Goal: Transaction & Acquisition: Purchase product/service

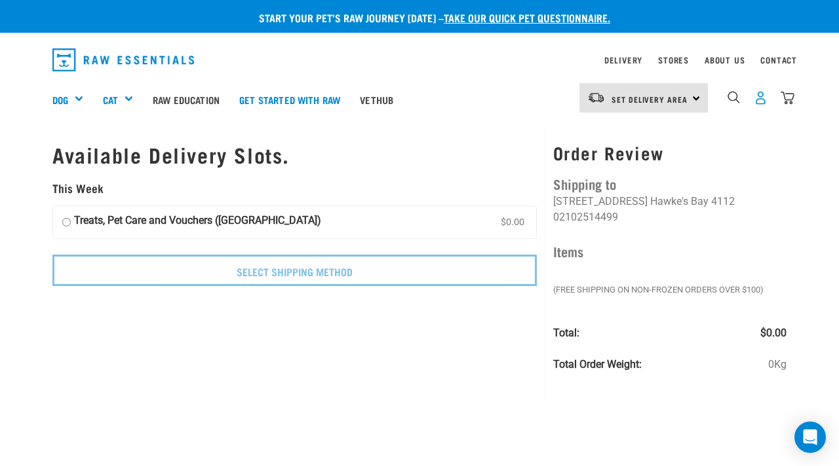
click at [761, 102] on img "dropdown navigation" at bounding box center [760, 98] width 14 height 14
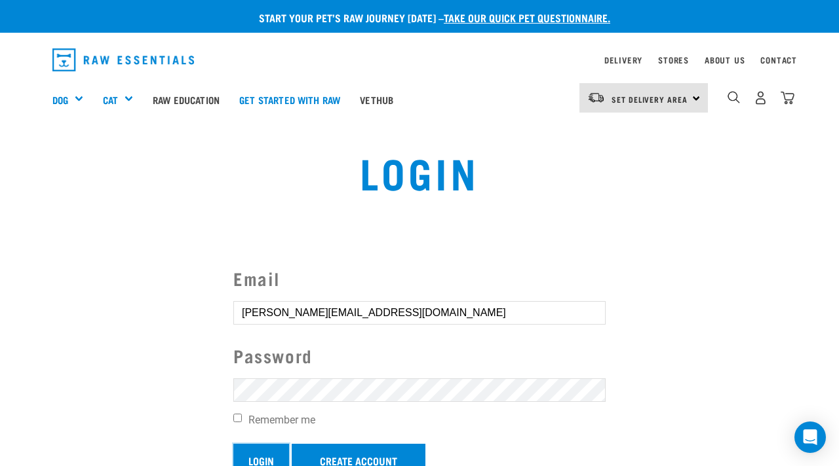
click at [264, 453] on input "Login" at bounding box center [261, 459] width 56 height 31
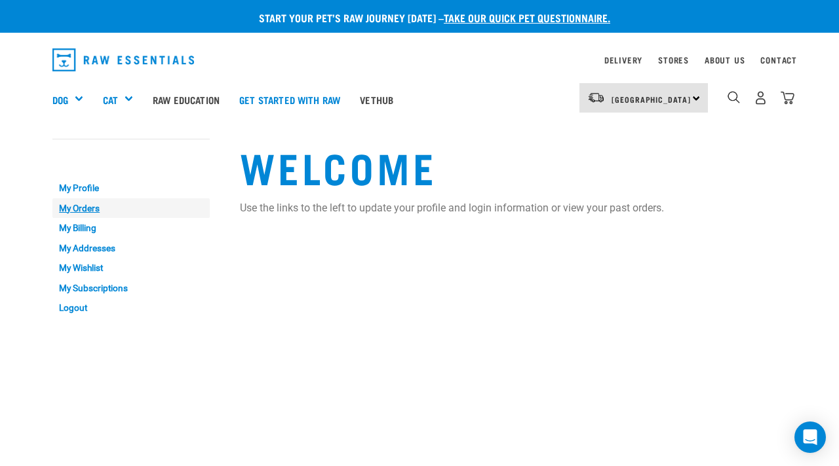
click at [76, 214] on link "My Orders" at bounding box center [130, 209] width 157 height 20
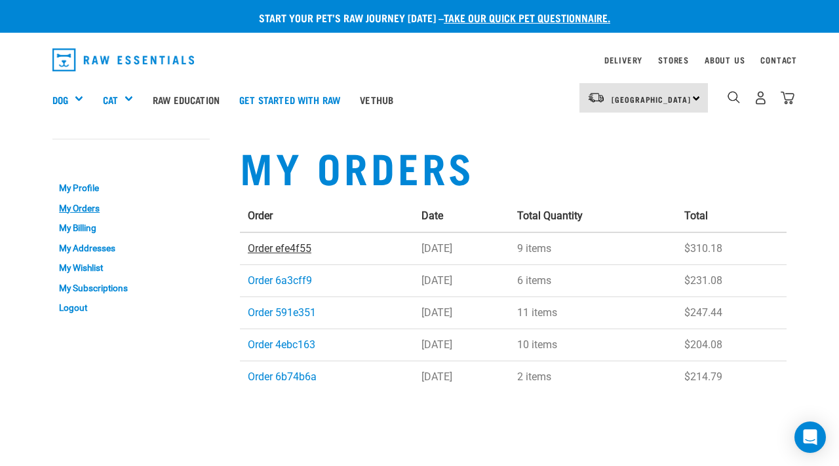
click at [261, 254] on link "Order efe4f55" at bounding box center [280, 248] width 64 height 12
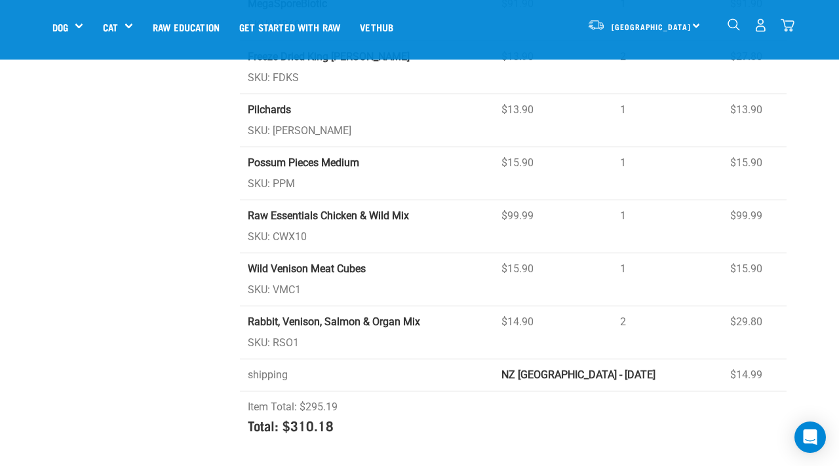
scroll to position [192, 0]
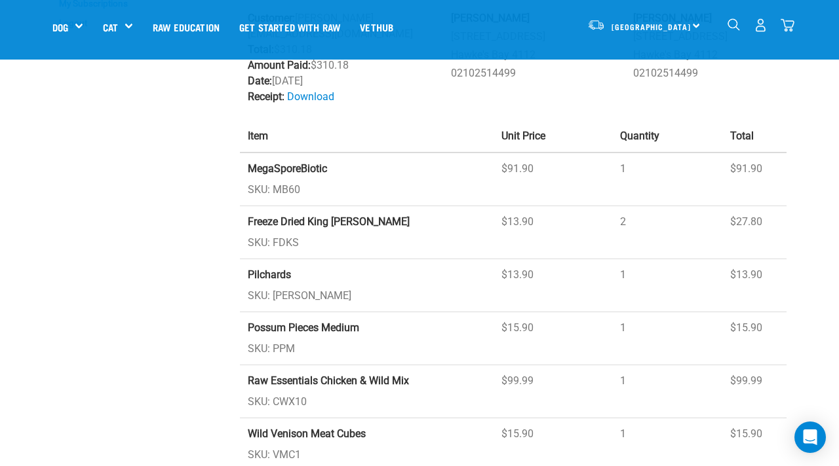
drag, startPoint x: 148, startPoint y: 281, endPoint x: 13, endPoint y: 368, distance: 160.3
click at [14, 367] on div "Start your pet’s raw journey today – take our quick pet questionnaire. Delivery…" at bounding box center [419, 219] width 839 height 822
drag, startPoint x: 41, startPoint y: 333, endPoint x: 0, endPoint y: 409, distance: 87.1
click at [0, 409] on div "Start your pet’s raw journey today – take our quick pet questionnaire. Delivery…" at bounding box center [419, 219] width 839 height 822
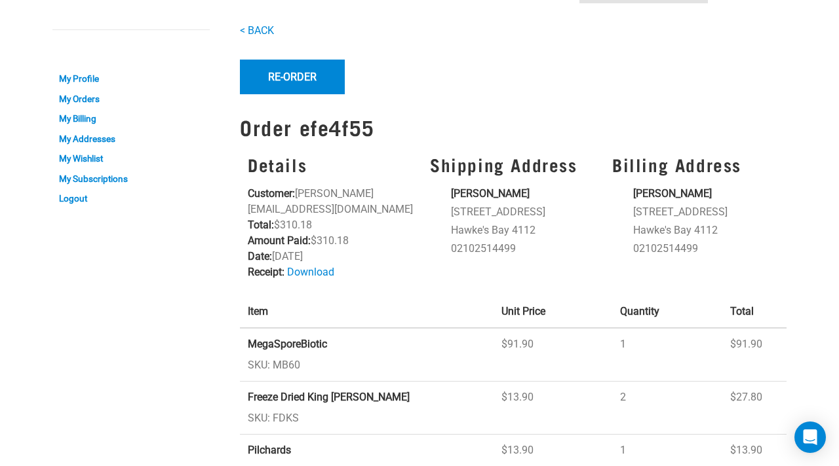
scroll to position [0, 0]
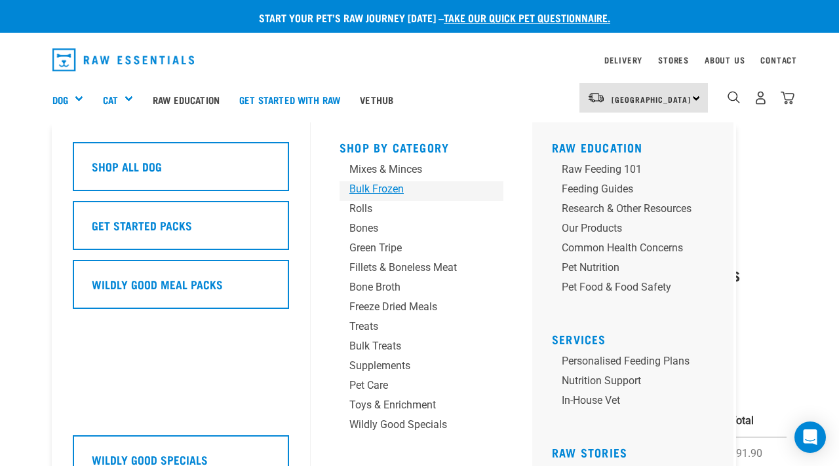
click at [383, 197] on link "Bulk Frozen" at bounding box center [421, 191] width 164 height 20
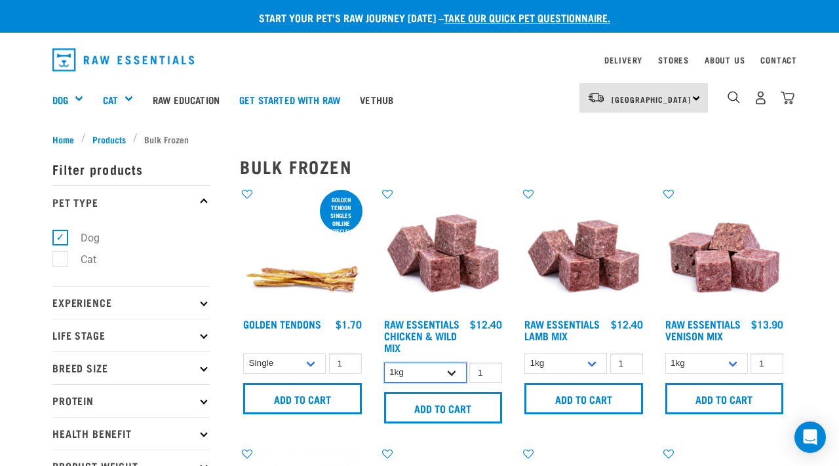
click at [457, 371] on select "1kg 3kg Bulk (10kg)" at bounding box center [425, 373] width 83 height 20
select select "14881"
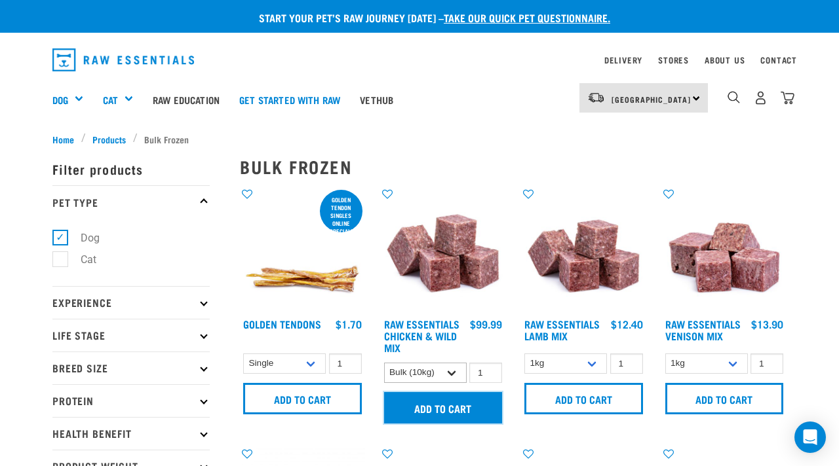
click at [432, 404] on input "Add to cart" at bounding box center [443, 407] width 119 height 31
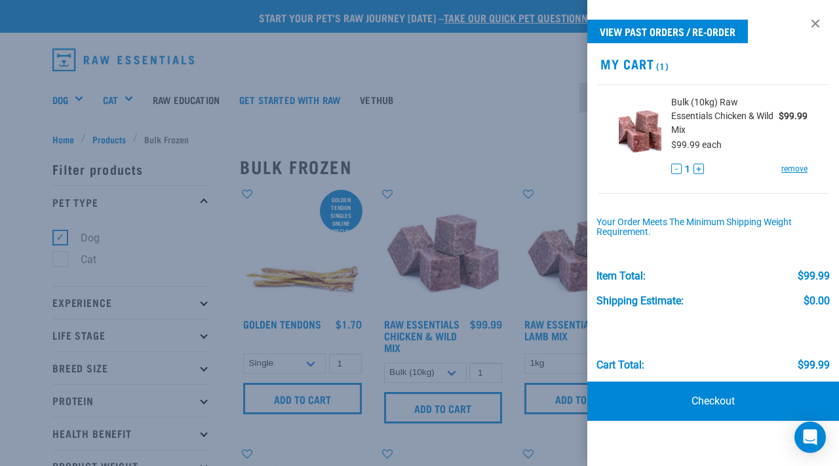
click at [302, 280] on div at bounding box center [419, 233] width 839 height 466
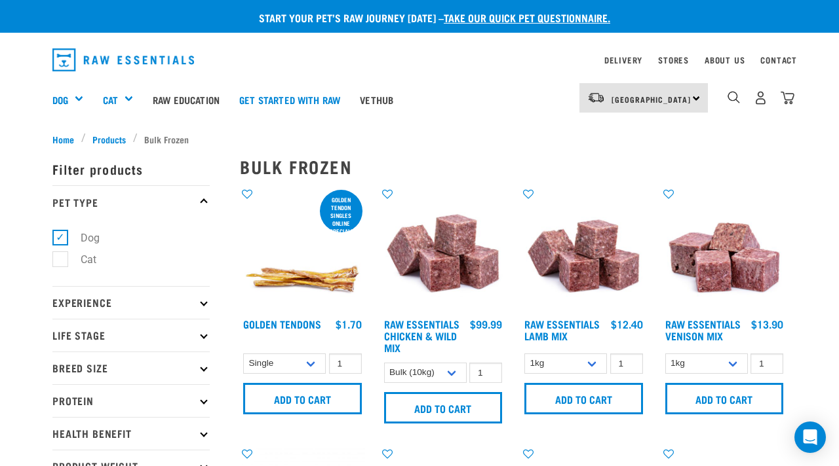
click at [301, 318] on h4 "Golden Tendons" at bounding box center [282, 331] width 78 height 26
click at [309, 286] on img at bounding box center [302, 249] width 125 height 125
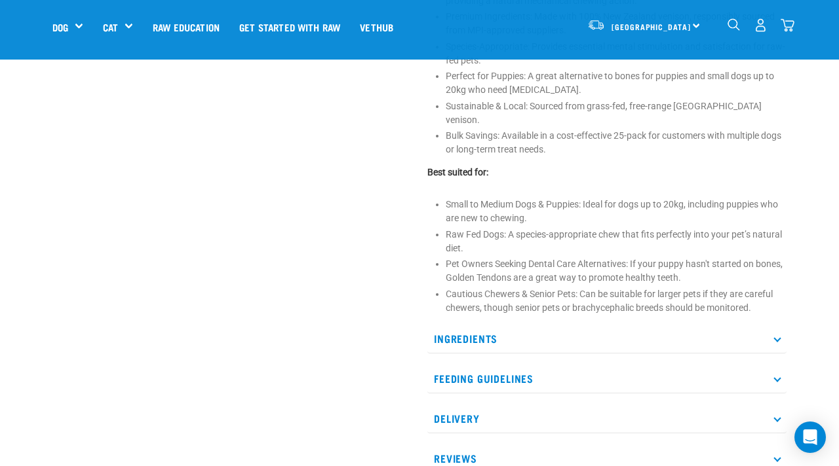
scroll to position [595, 0]
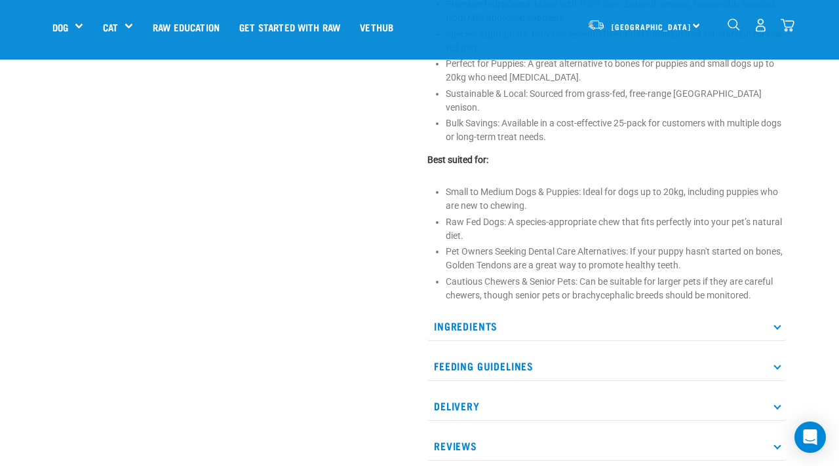
click at [537, 314] on p "Ingredients" at bounding box center [606, 326] width 359 height 29
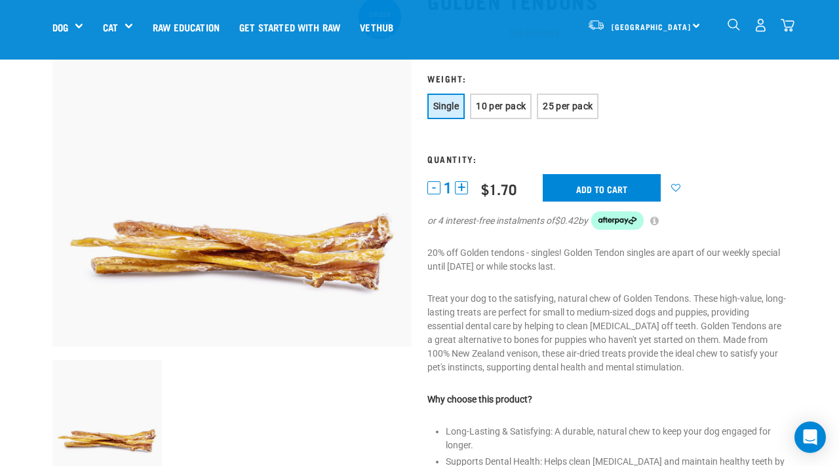
scroll to position [109, 0]
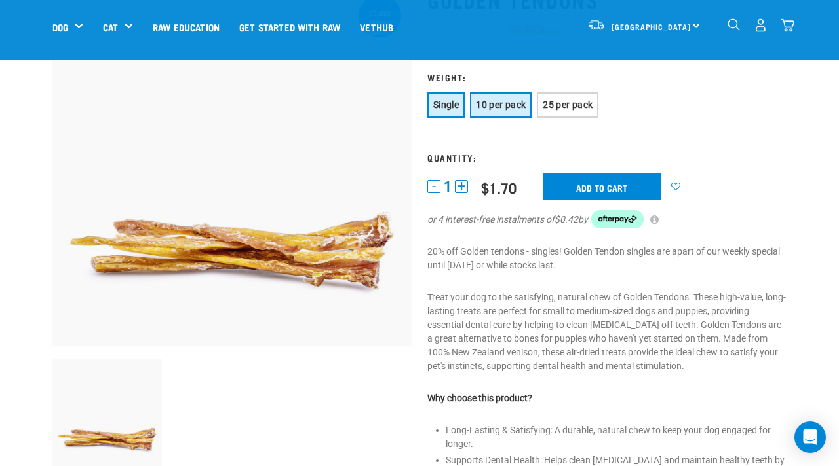
click at [499, 101] on span "10 per pack" at bounding box center [501, 105] width 50 height 10
click at [451, 116] on button "Single" at bounding box center [445, 105] width 37 height 26
click at [465, 184] on button "+" at bounding box center [461, 186] width 13 height 13
click at [465, 183] on button "+" at bounding box center [461, 186] width 13 height 13
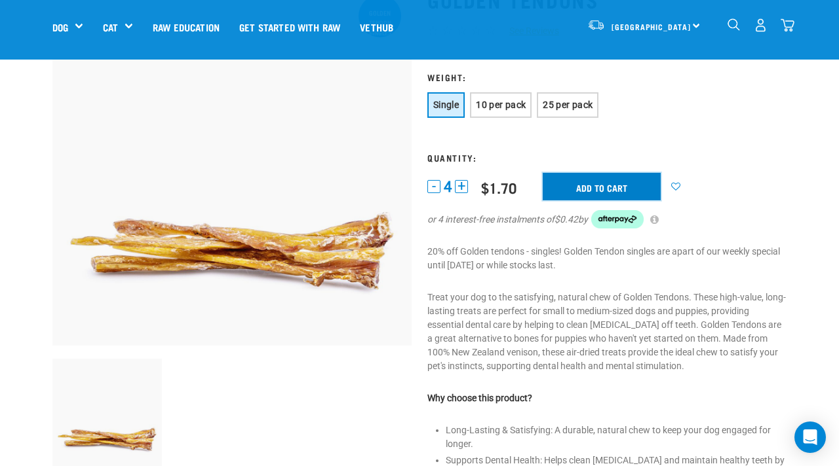
click at [629, 187] on input "Add to cart" at bounding box center [601, 187] width 118 height 28
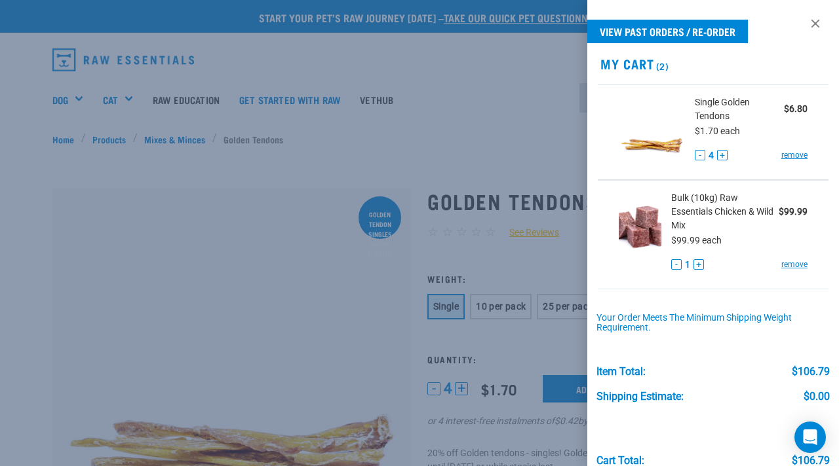
click at [172, 138] on div at bounding box center [419, 233] width 839 height 466
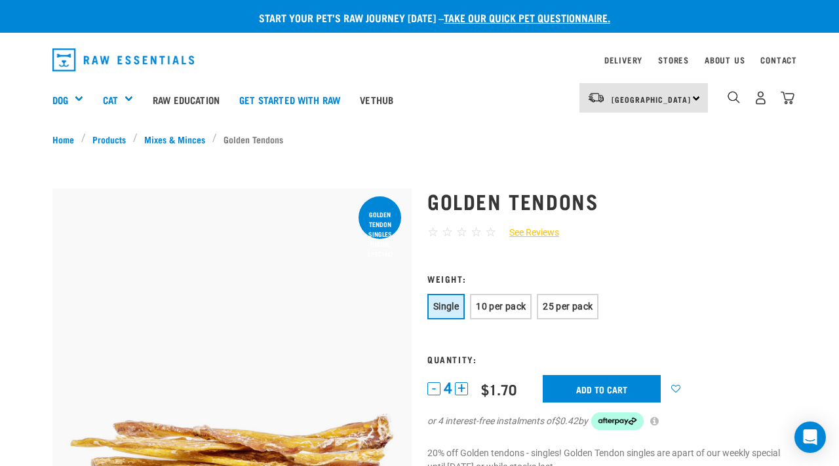
click at [172, 138] on link "Mixes & Minces" at bounding box center [175, 139] width 75 height 14
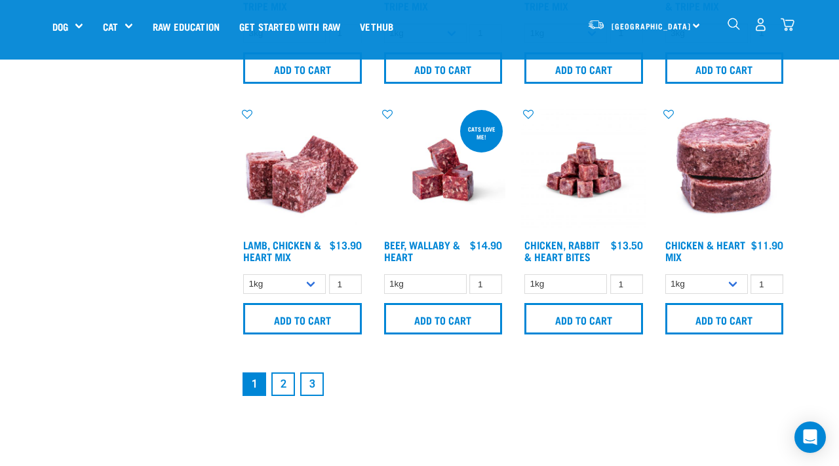
scroll to position [1774, 0]
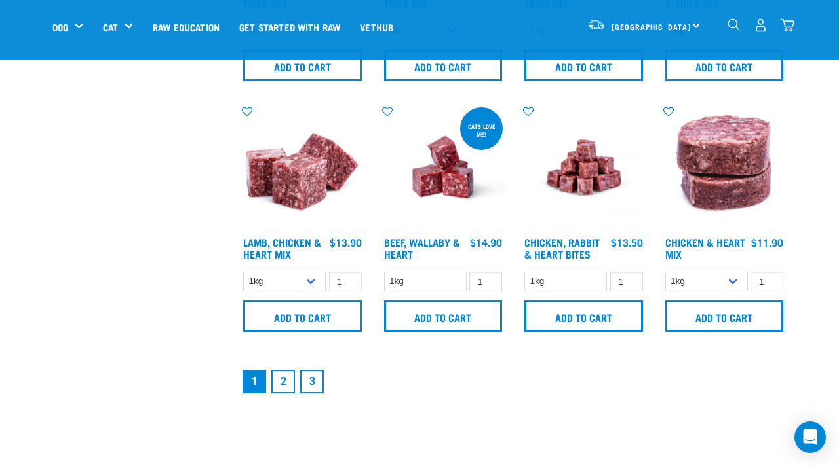
click at [282, 377] on link "2" at bounding box center [283, 382] width 24 height 24
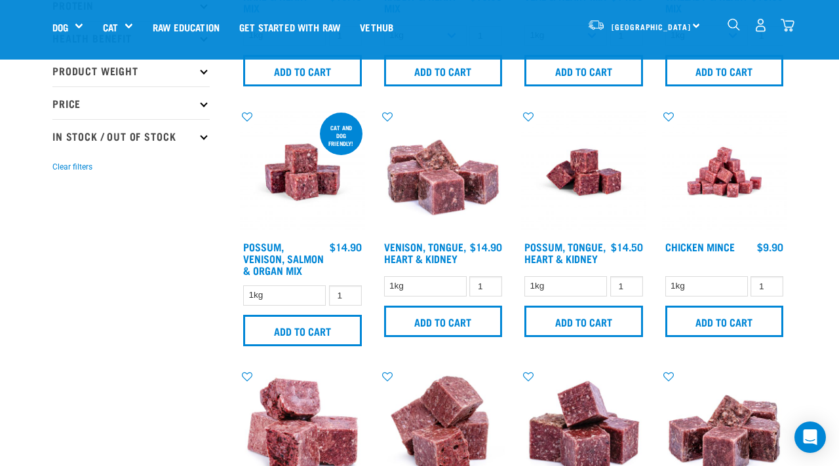
scroll to position [241, 0]
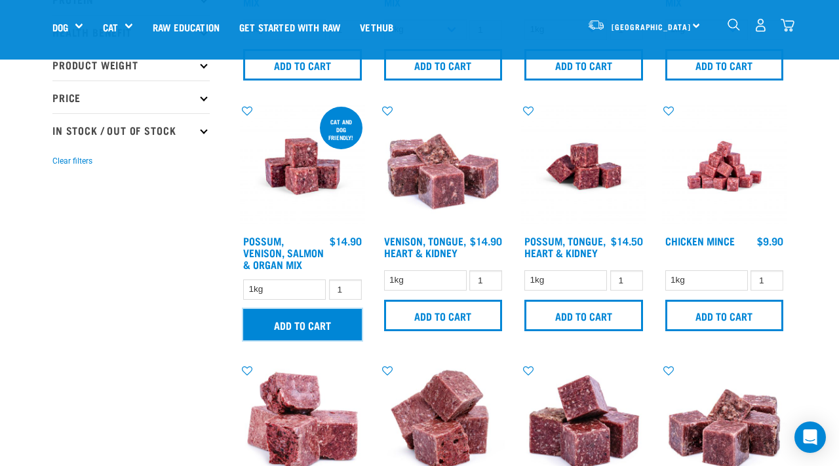
click at [291, 326] on input "Add to cart" at bounding box center [302, 324] width 119 height 31
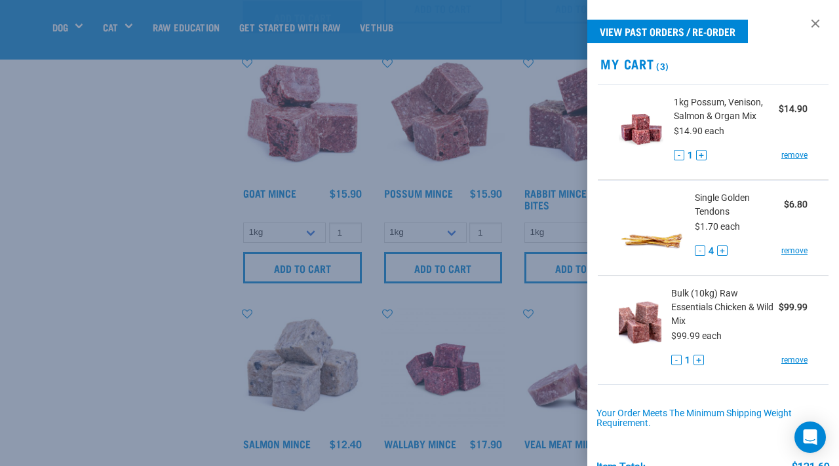
scroll to position [563, 0]
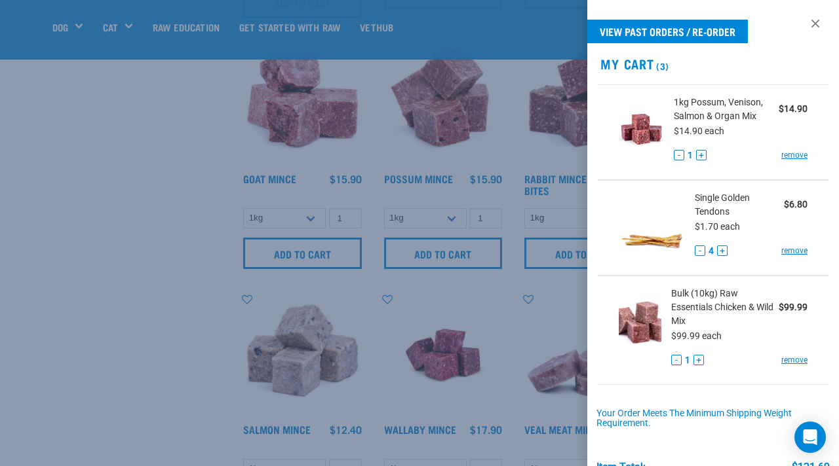
click at [153, 352] on div at bounding box center [419, 233] width 839 height 466
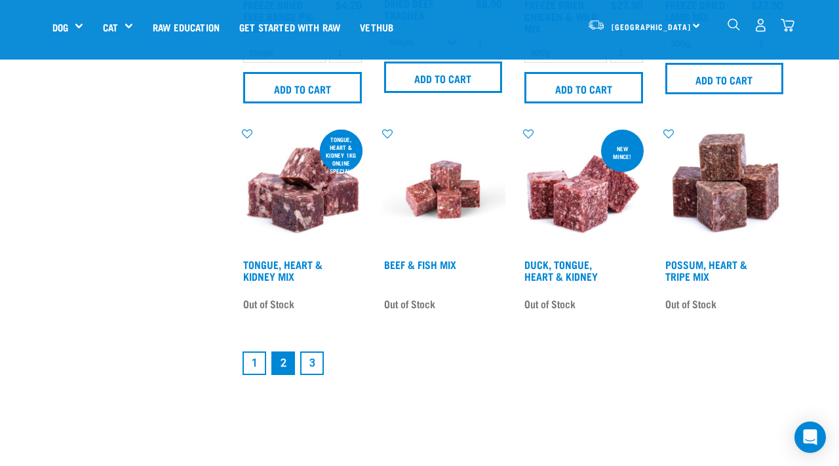
scroll to position [1743, 0]
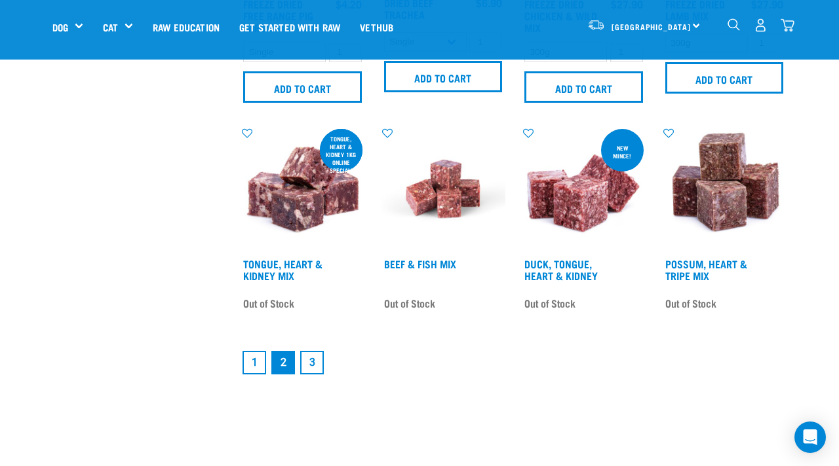
click at [309, 364] on link "3" at bounding box center [312, 363] width 24 height 24
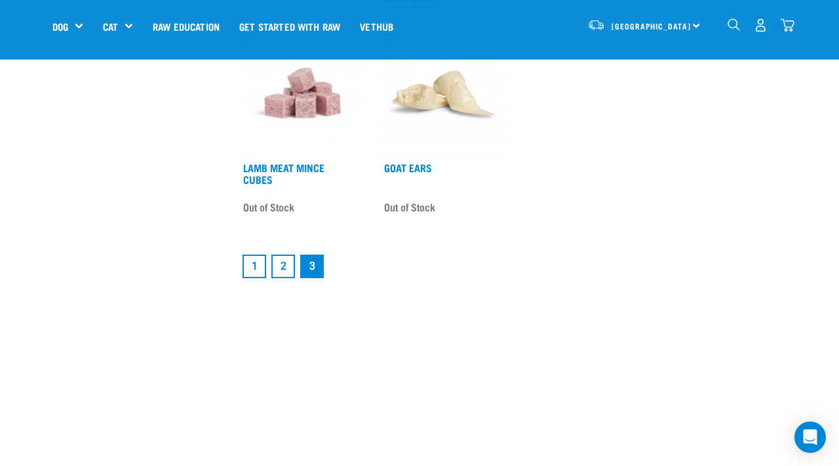
scroll to position [539, 0]
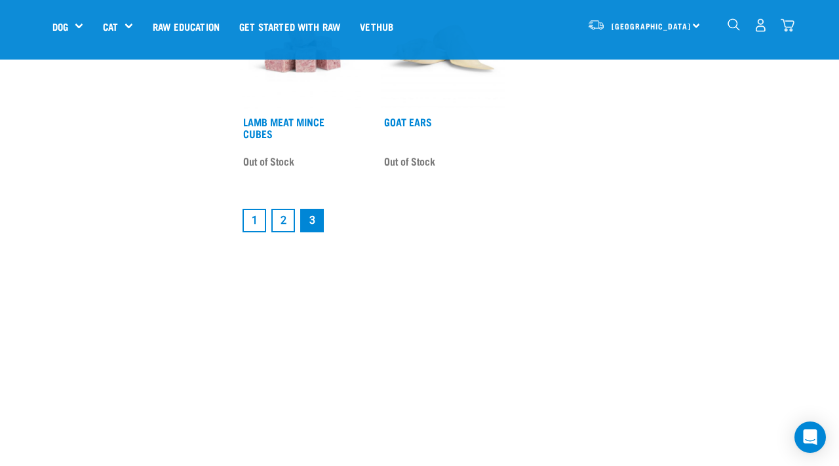
click at [285, 215] on link "2" at bounding box center [283, 221] width 24 height 24
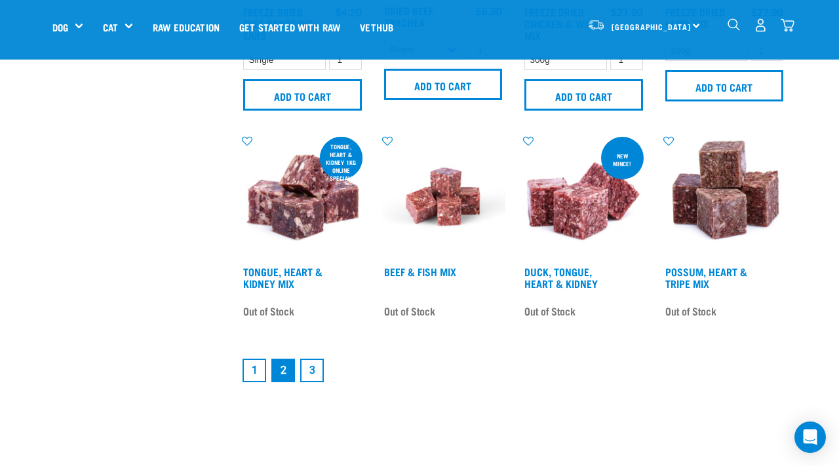
scroll to position [1757, 0]
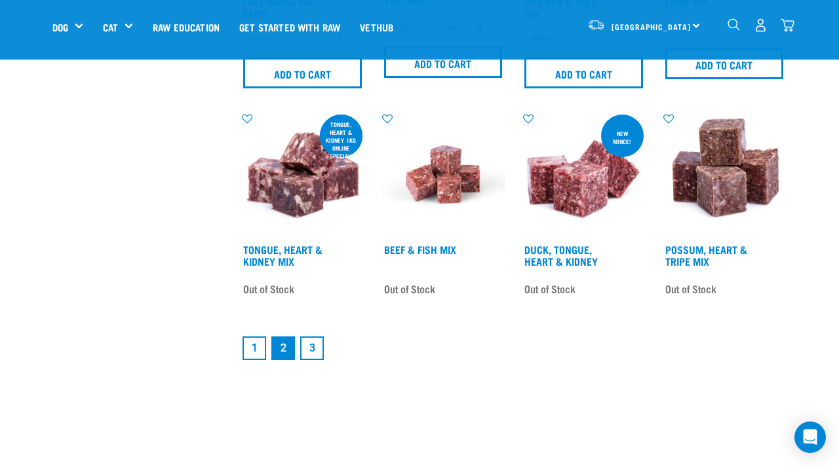
click at [254, 351] on link "1" at bounding box center [254, 349] width 24 height 24
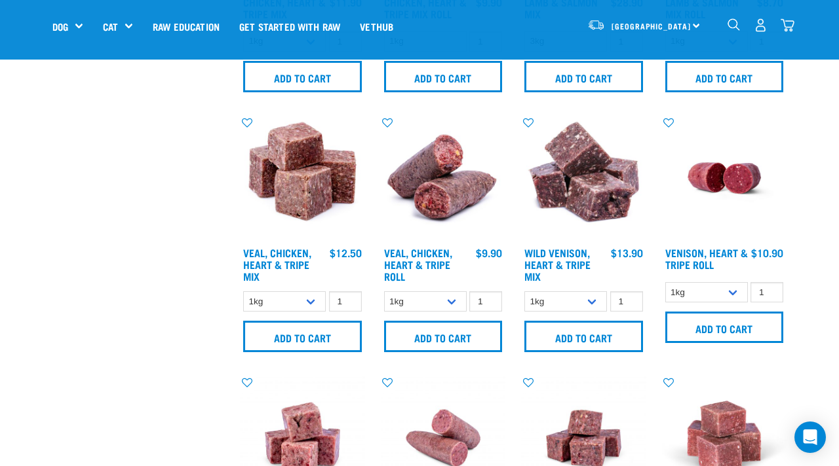
scroll to position [992, 0]
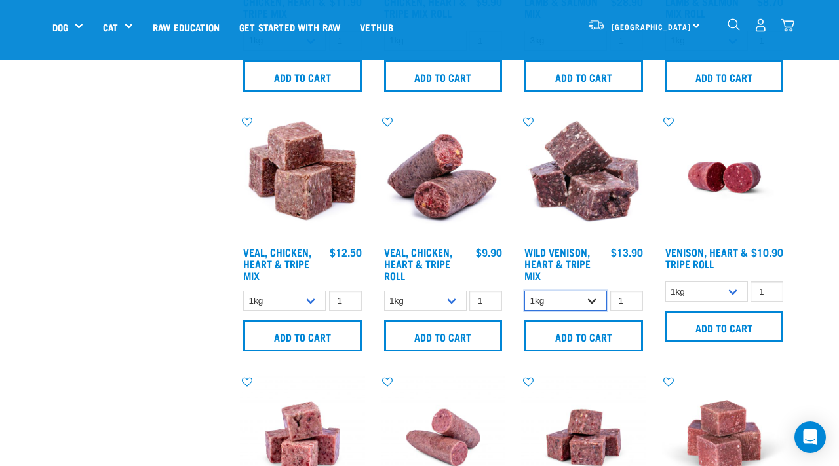
click at [595, 300] on select "1kg 3kg" at bounding box center [565, 301] width 83 height 20
select select "763"
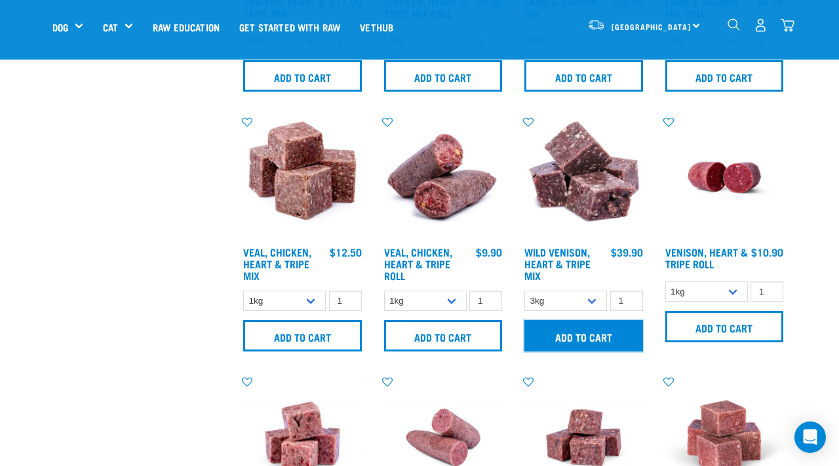
click at [592, 344] on input "Add to cart" at bounding box center [583, 335] width 119 height 31
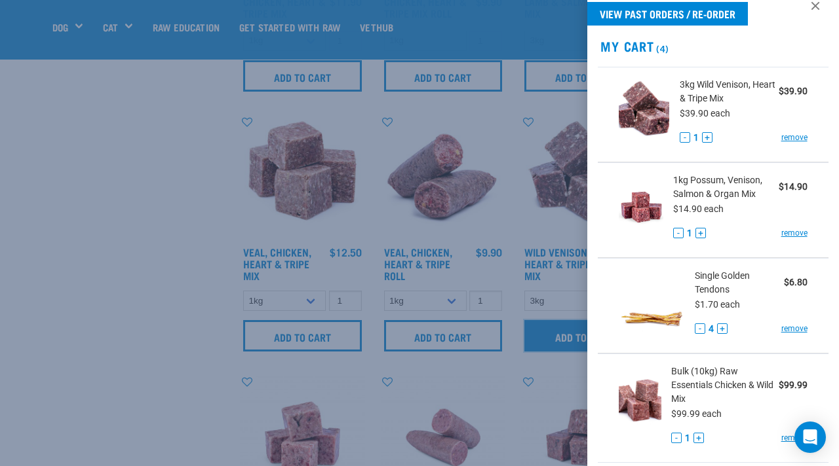
scroll to position [19, 0]
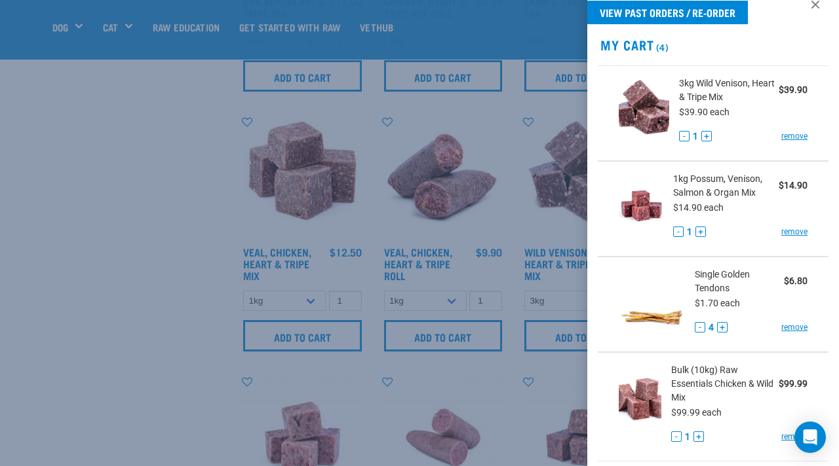
click at [131, 269] on div at bounding box center [419, 233] width 839 height 466
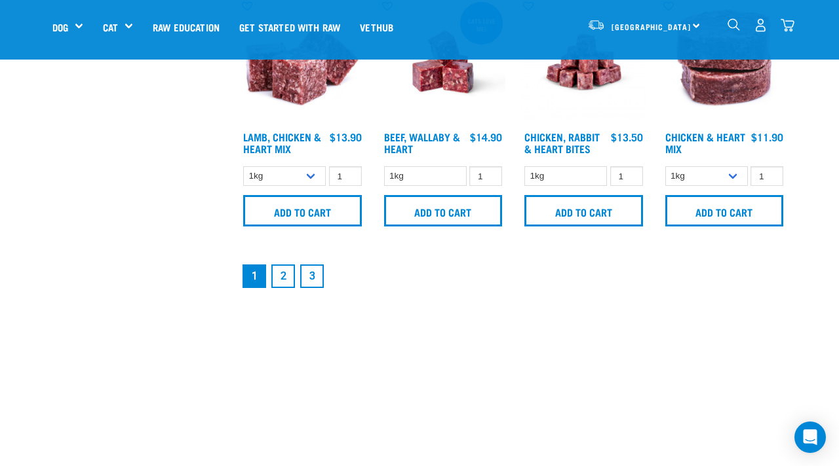
scroll to position [1882, 0]
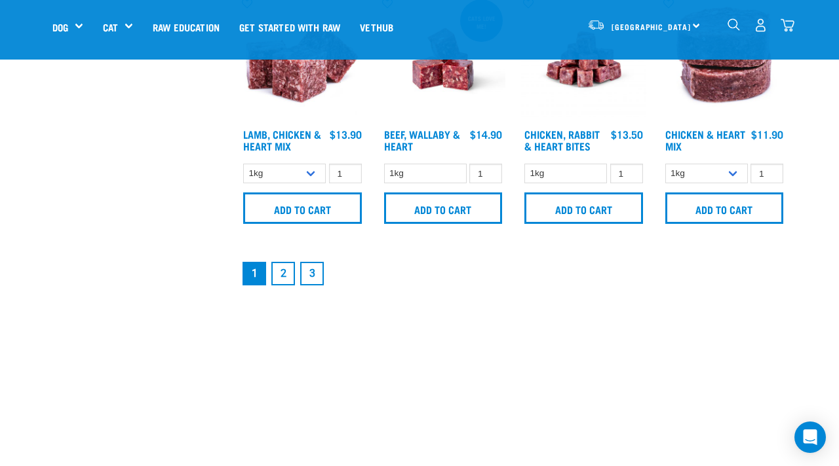
click at [287, 279] on link "2" at bounding box center [283, 274] width 24 height 24
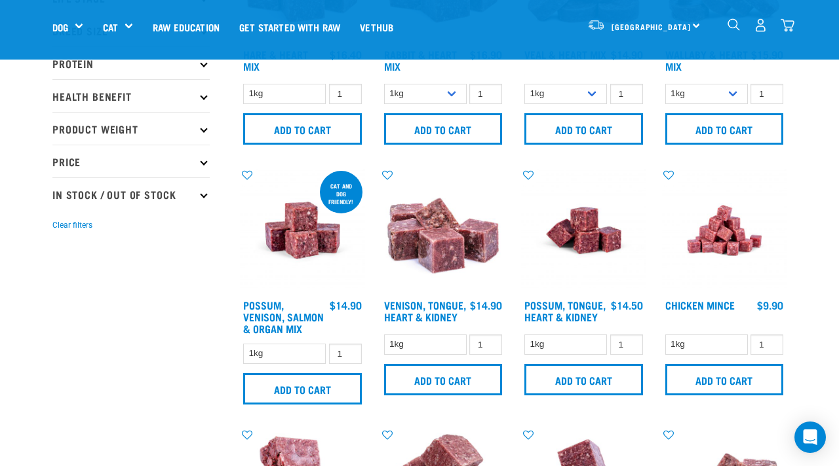
scroll to position [184, 0]
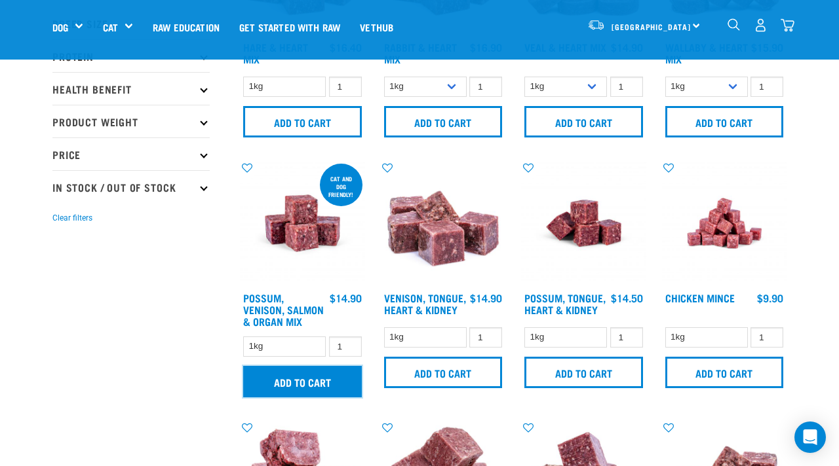
click at [302, 375] on input "Add to cart" at bounding box center [302, 381] width 119 height 31
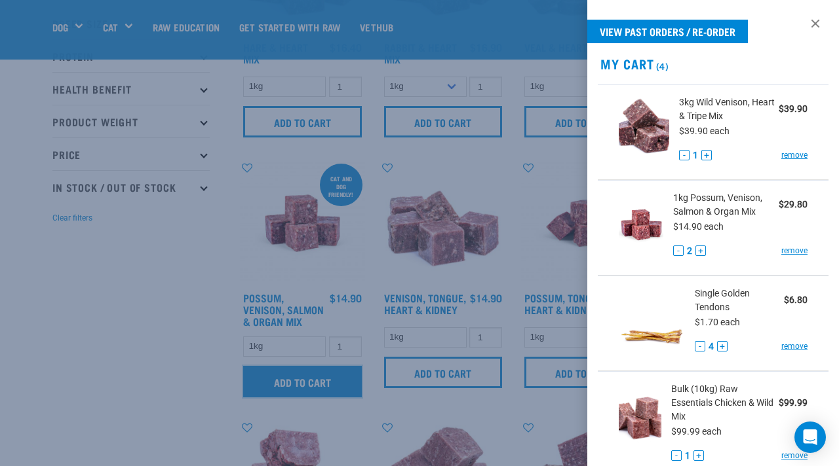
scroll to position [0, 0]
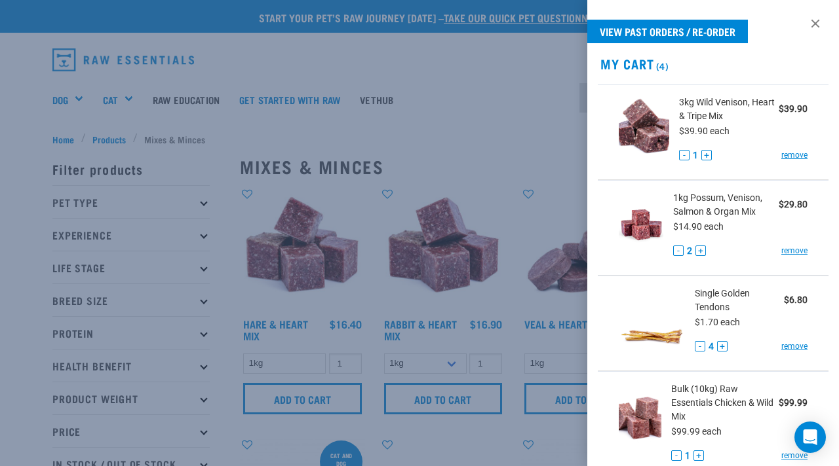
click at [64, 102] on div at bounding box center [419, 233] width 839 height 466
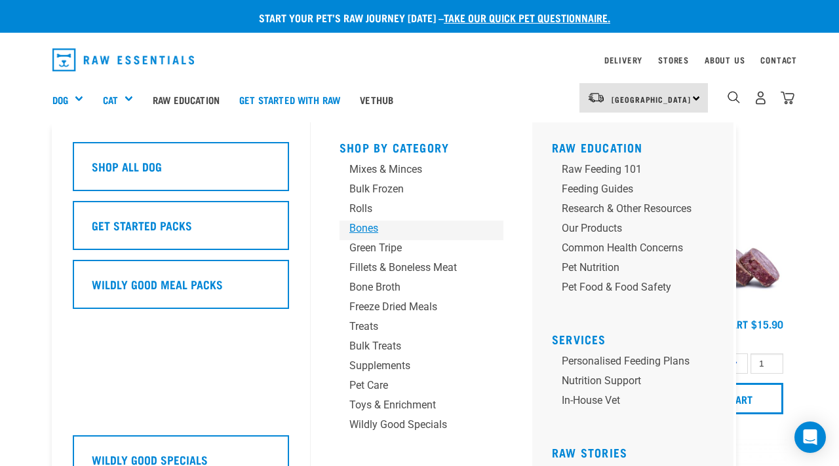
click at [351, 227] on div "Bones" at bounding box center [410, 229] width 123 height 16
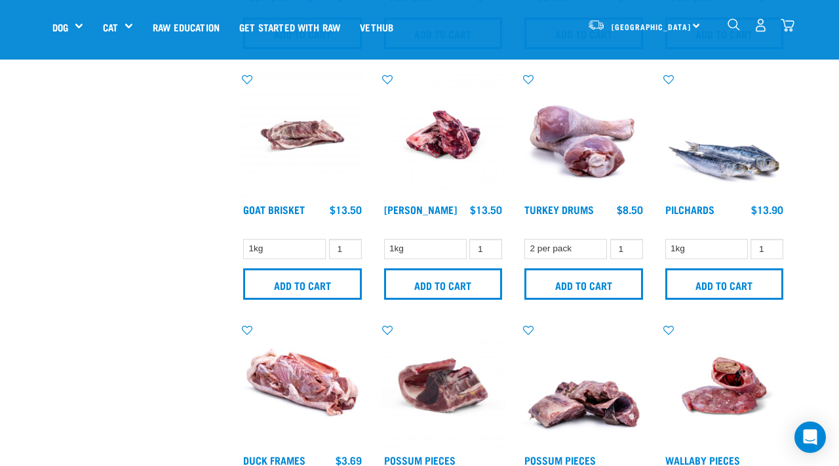
scroll to position [774, 0]
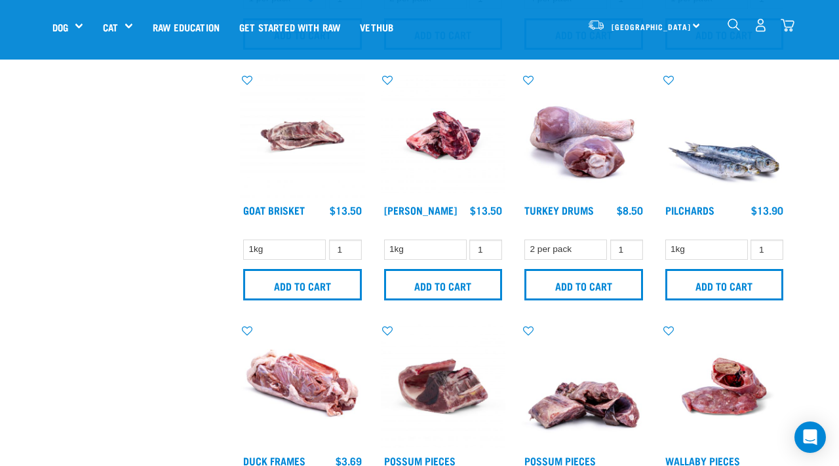
click at [432, 150] on img at bounding box center [443, 135] width 125 height 125
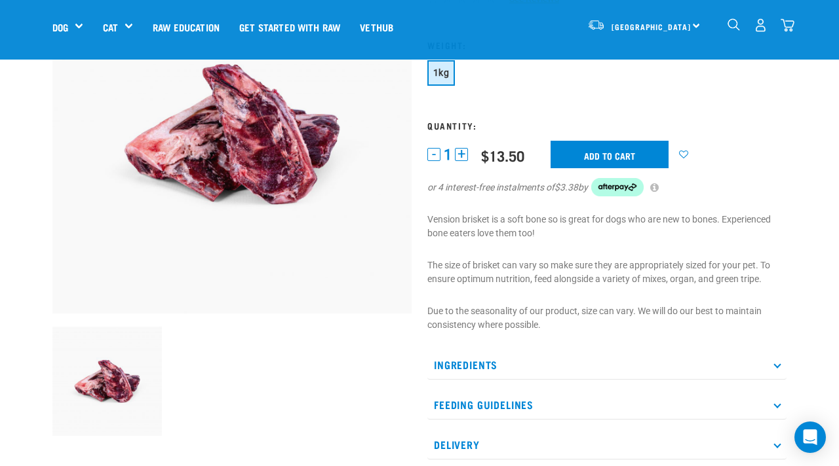
scroll to position [143, 0]
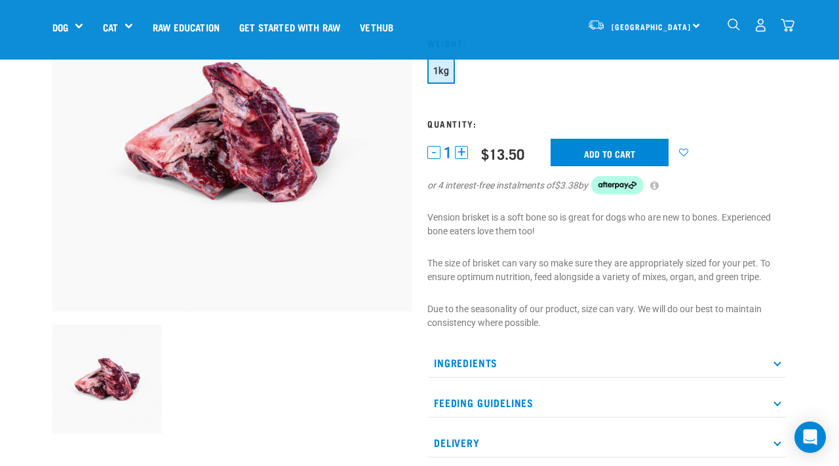
click at [567, 371] on p "Ingredients" at bounding box center [606, 363] width 359 height 29
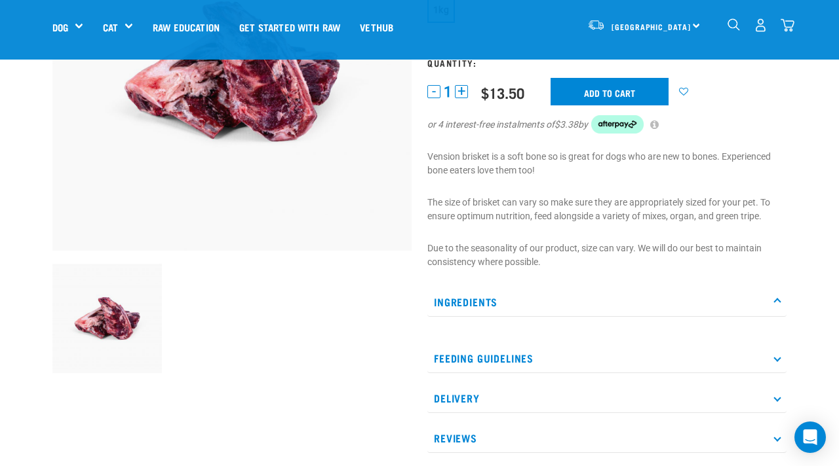
scroll to position [210, 0]
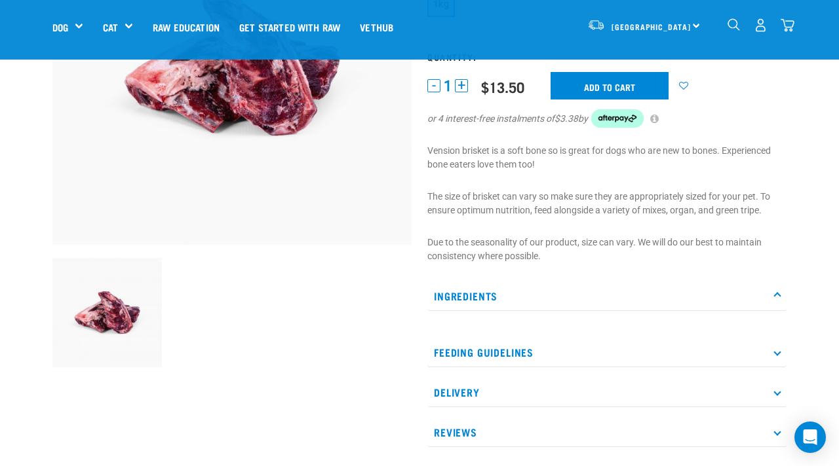
click at [561, 290] on p "Ingredients" at bounding box center [606, 296] width 359 height 29
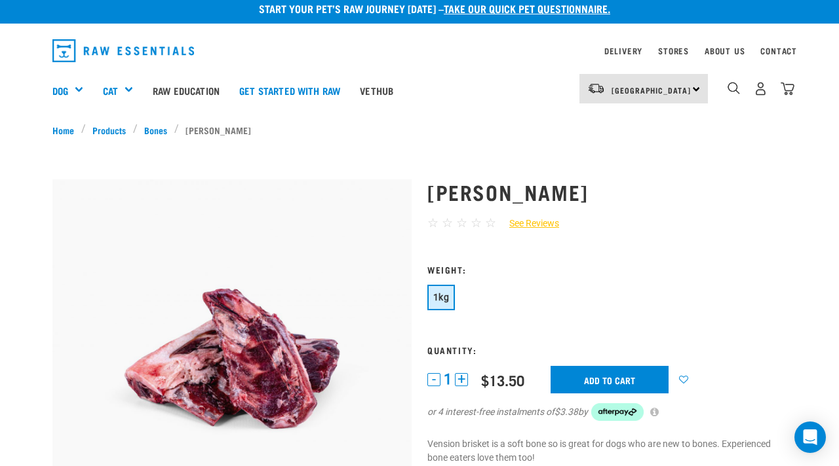
scroll to position [0, 0]
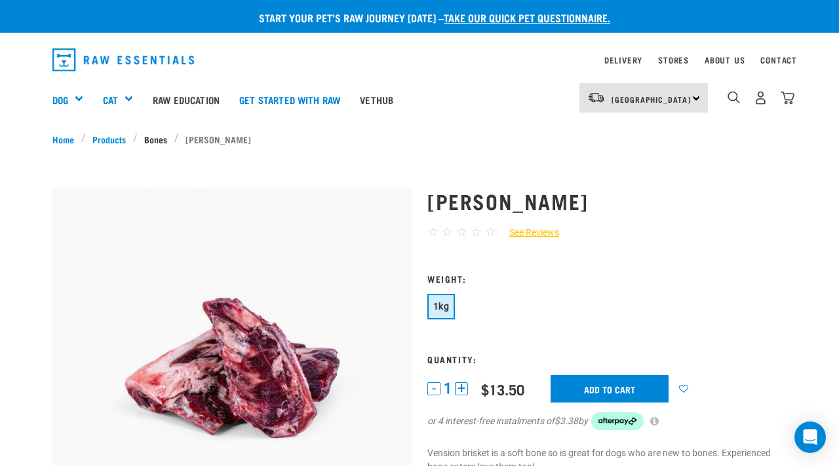
click at [158, 140] on link "Bones" at bounding box center [156, 139] width 37 height 14
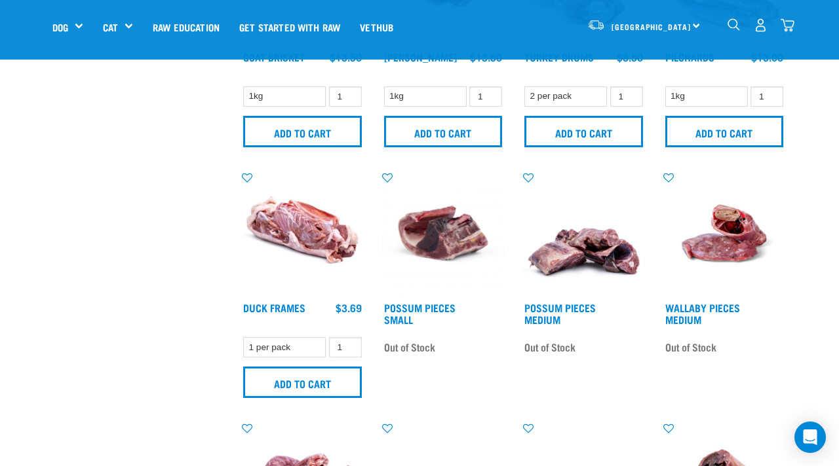
scroll to position [924, 0]
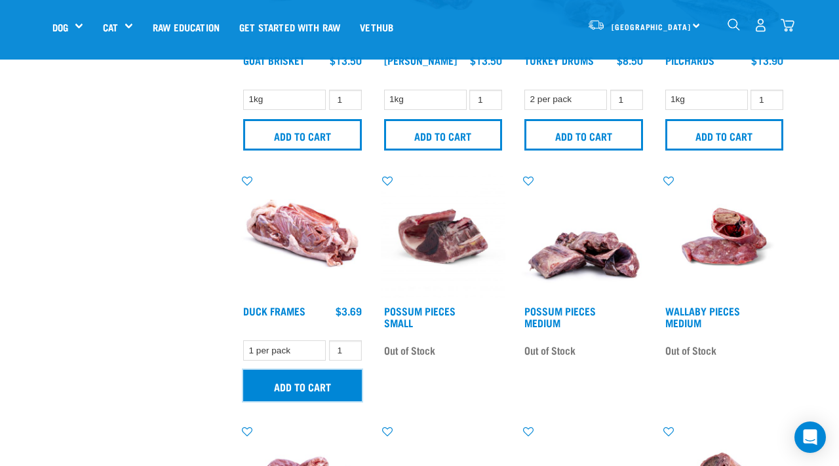
click at [319, 389] on input "Add to cart" at bounding box center [302, 385] width 119 height 31
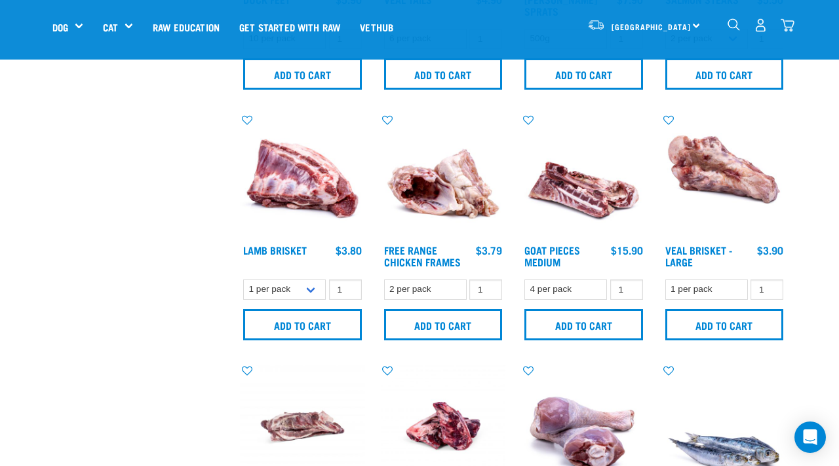
scroll to position [439, 0]
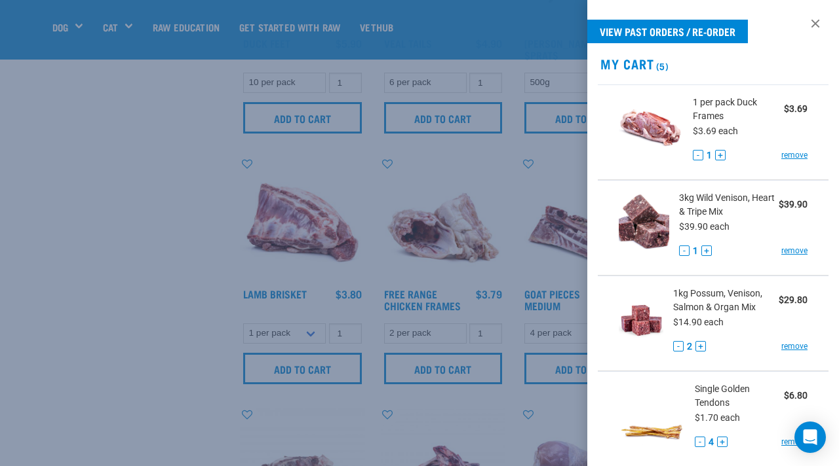
click at [120, 185] on div at bounding box center [419, 233] width 839 height 466
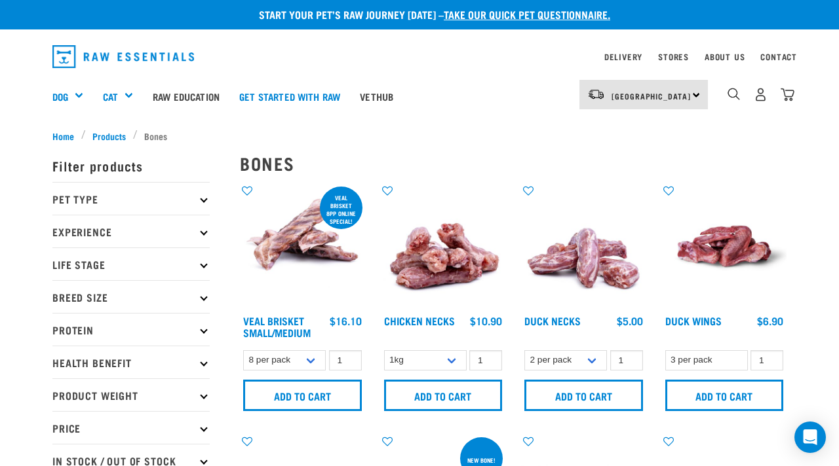
scroll to position [0, 0]
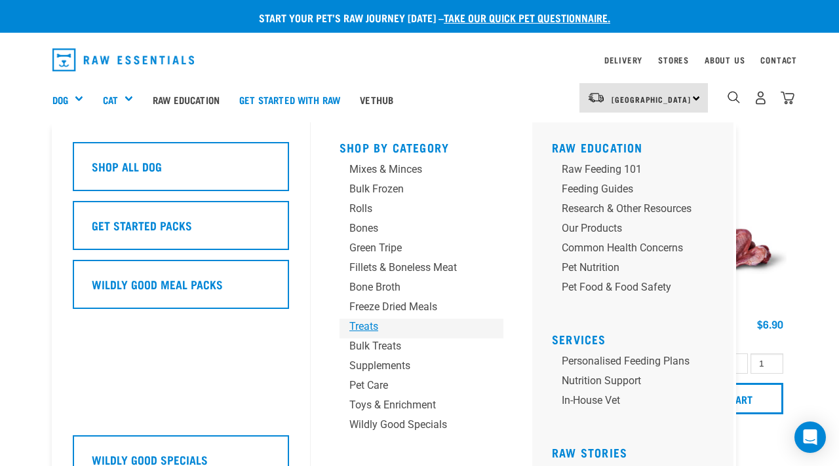
click at [352, 330] on div "Treats" at bounding box center [410, 327] width 123 height 16
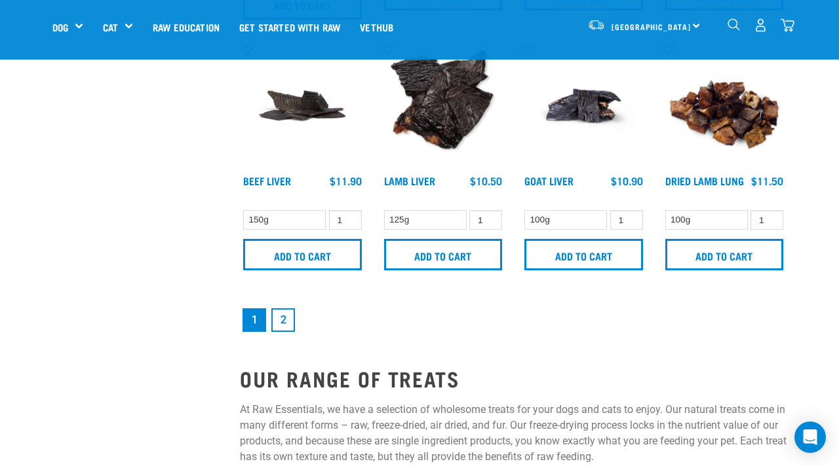
scroll to position [1840, 0]
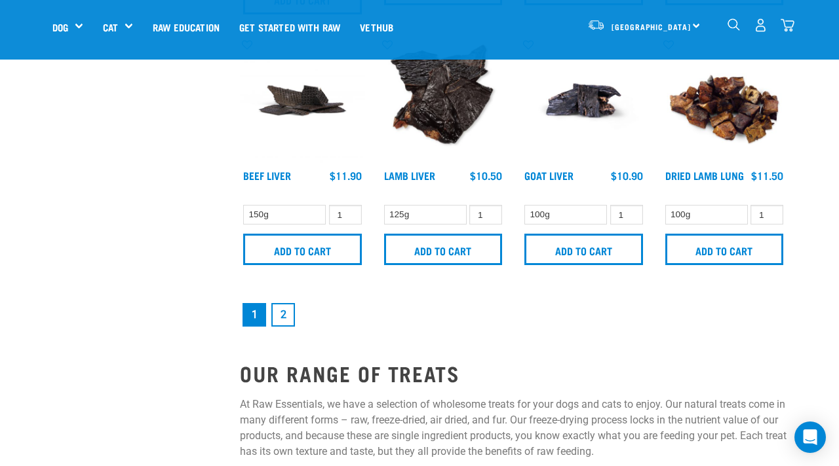
click at [288, 307] on link "2" at bounding box center [283, 315] width 24 height 24
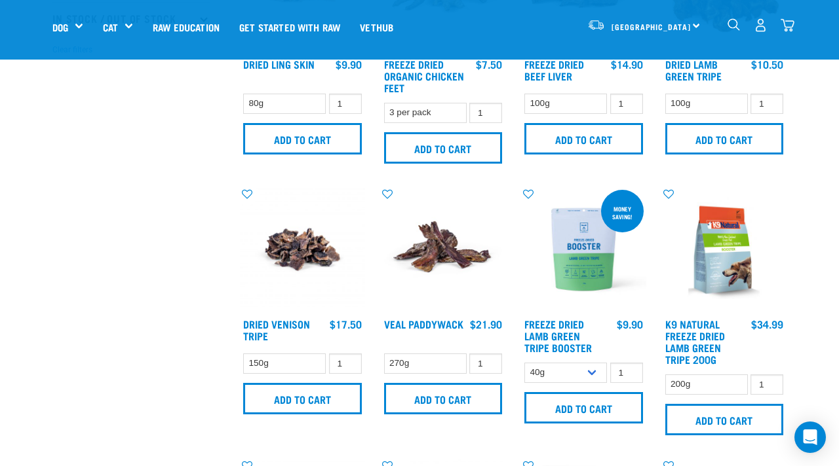
scroll to position [422, 0]
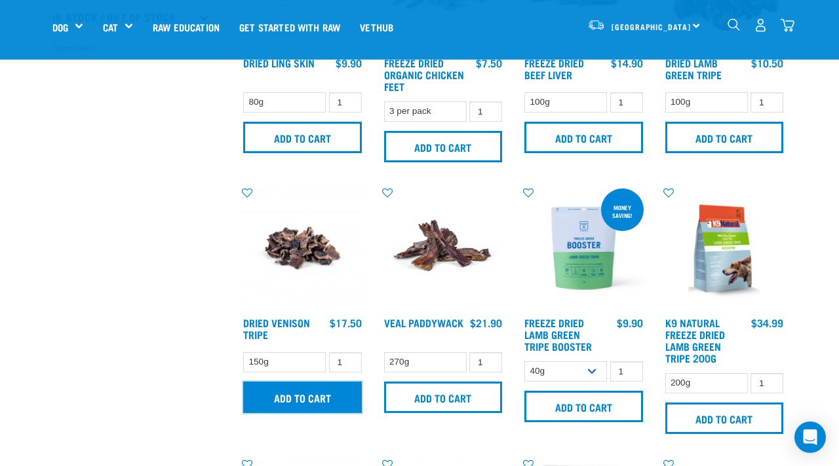
click at [314, 398] on input "Add to cart" at bounding box center [302, 397] width 119 height 31
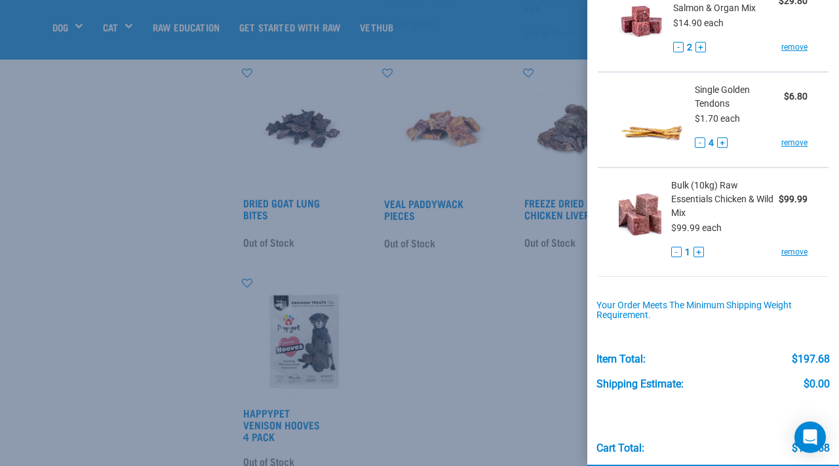
scroll to position [449, 0]
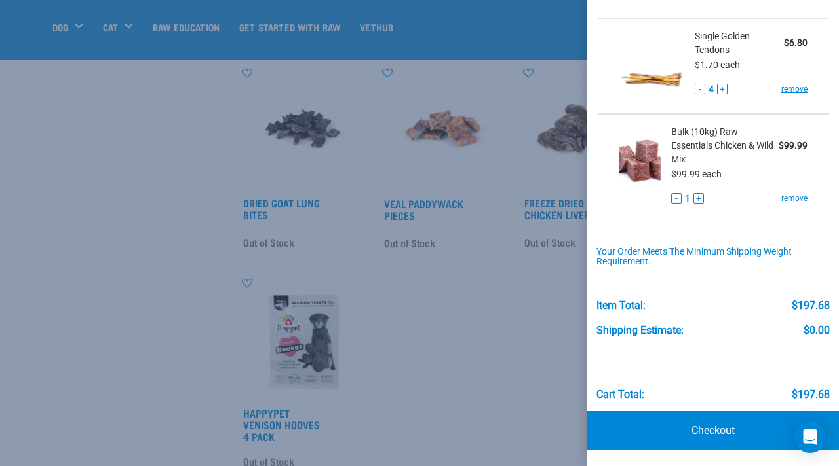
click at [677, 432] on link "Checkout" at bounding box center [713, 430] width 252 height 39
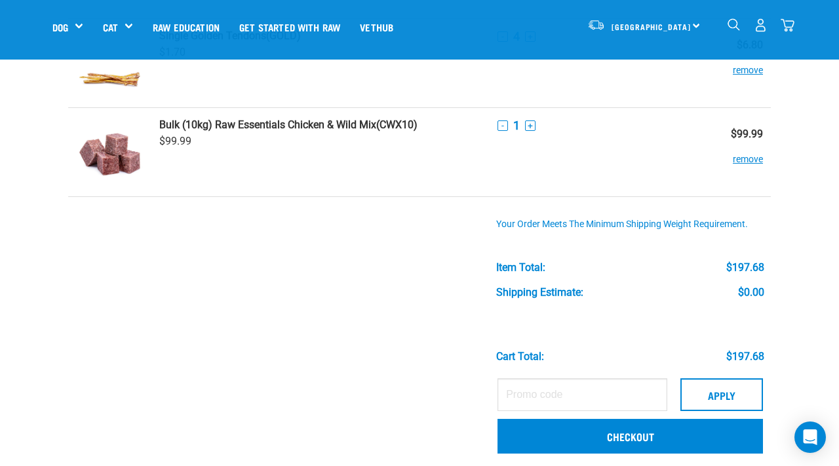
scroll to position [450, 0]
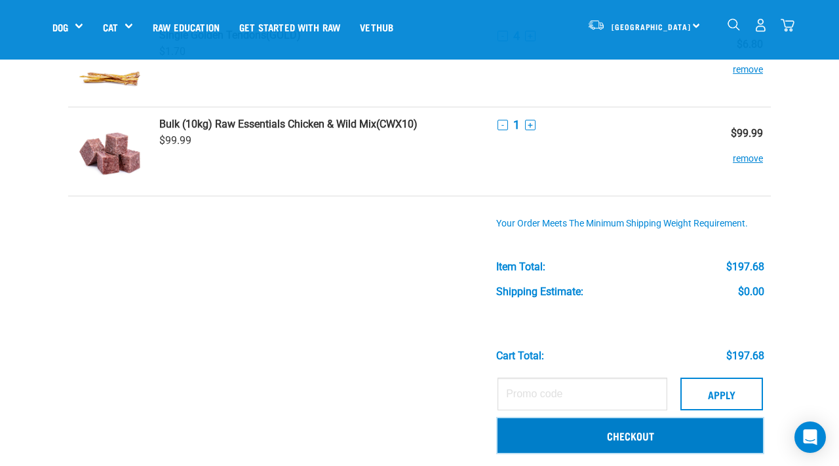
click at [598, 440] on link "Checkout" at bounding box center [629, 436] width 265 height 34
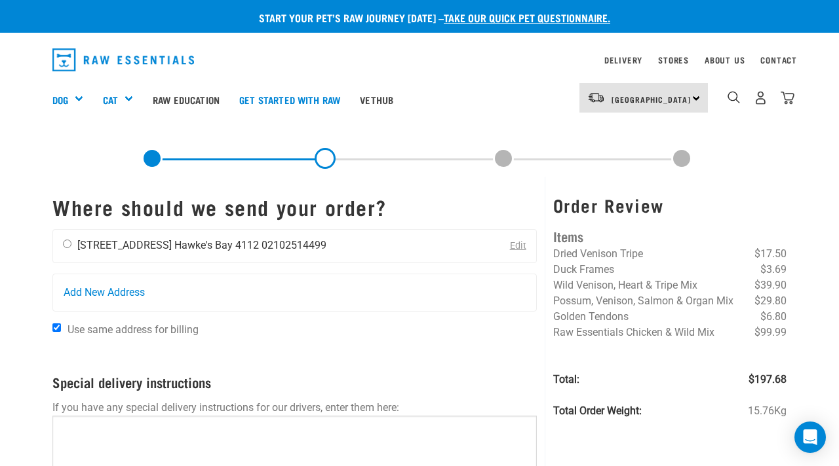
click at [71, 243] on div "[PERSON_NAME] [STREET_ADDRESS] [GEOGRAPHIC_DATA] 4112 02102514499" at bounding box center [194, 246] width 283 height 33
click at [66, 244] on input "radio" at bounding box center [67, 244] width 9 height 9
radio input "true"
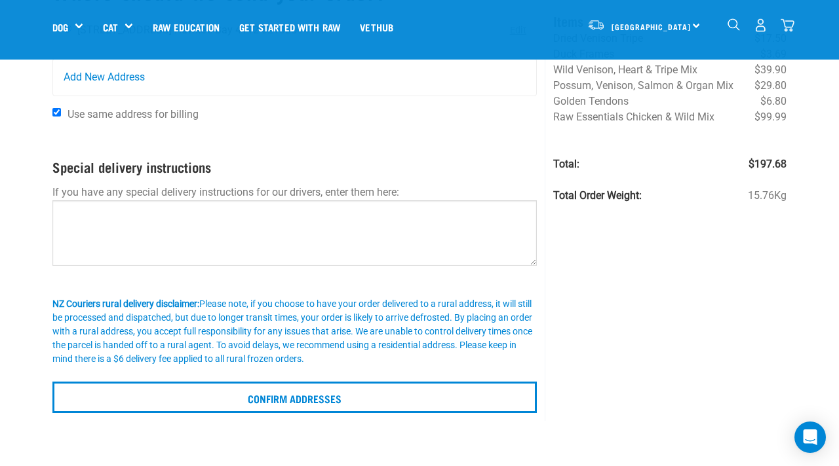
scroll to position [121, 0]
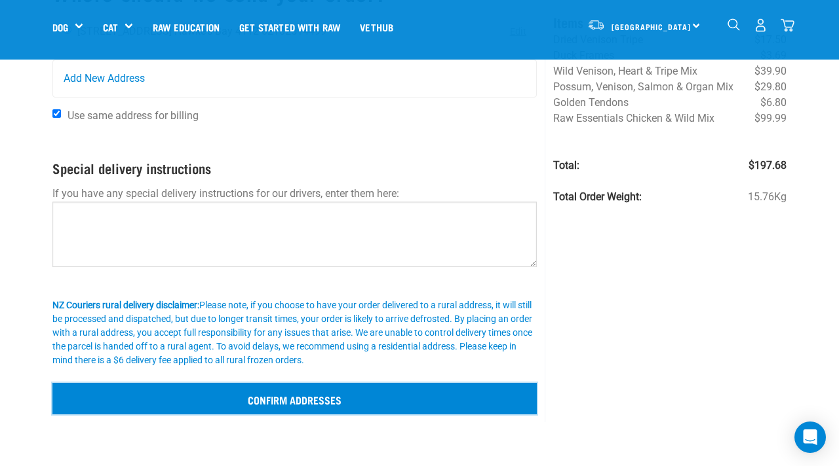
click at [246, 412] on input "Confirm addresses" at bounding box center [294, 398] width 484 height 31
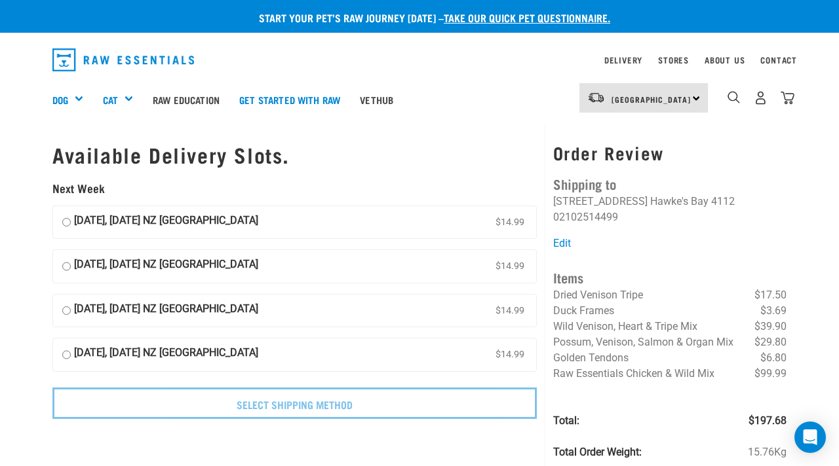
click at [66, 224] on input "26 August, Tuesday NZ Couriers North Island $14.99" at bounding box center [66, 223] width 9 height 20
radio input "true"
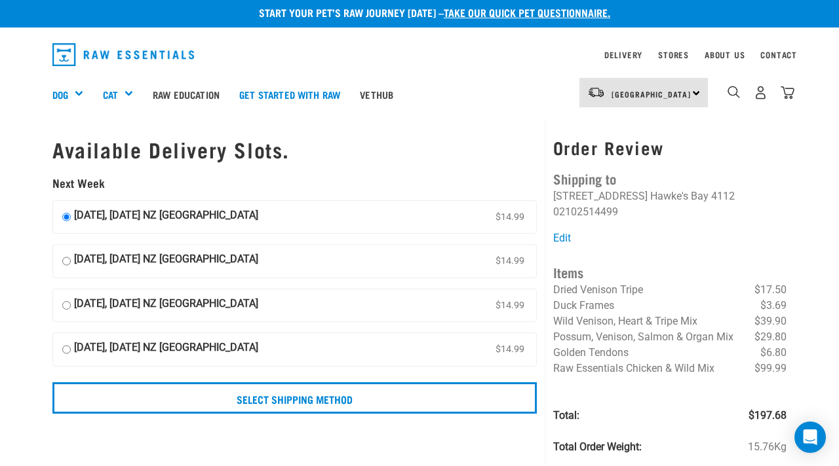
scroll to position [6, 0]
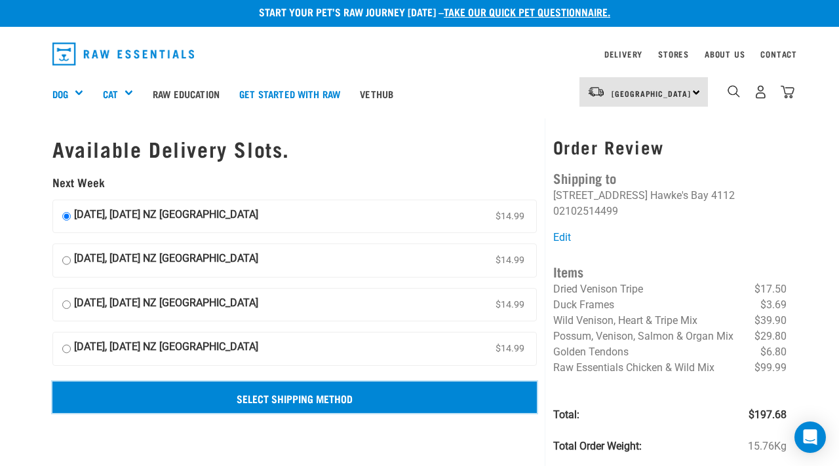
click at [273, 398] on input "Select Shipping Method" at bounding box center [294, 397] width 484 height 31
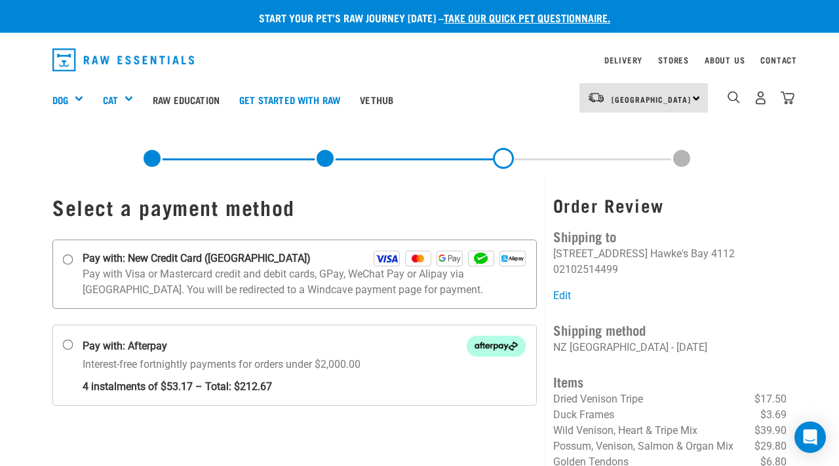
click at [73, 261] on label "Pay with: New Credit Card ([GEOGRAPHIC_DATA])" at bounding box center [294, 274] width 484 height 69
click at [73, 261] on input "Pay with: New Credit Card (Windcave)" at bounding box center [68, 259] width 10 height 10
radio input "true"
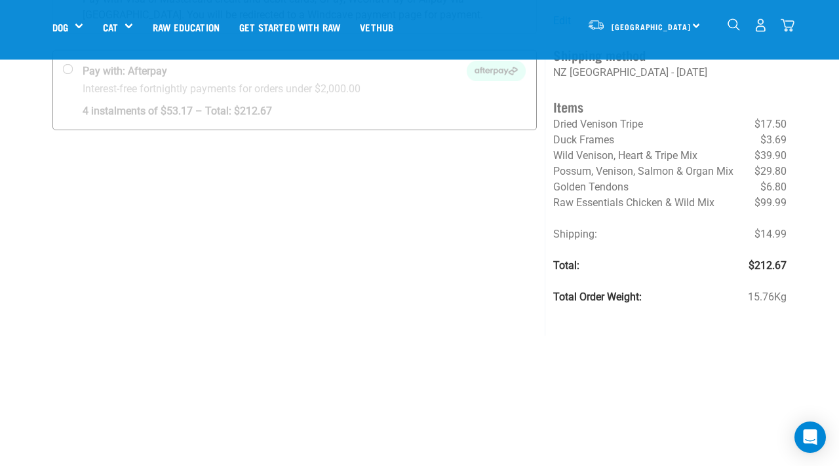
scroll to position [188, 0]
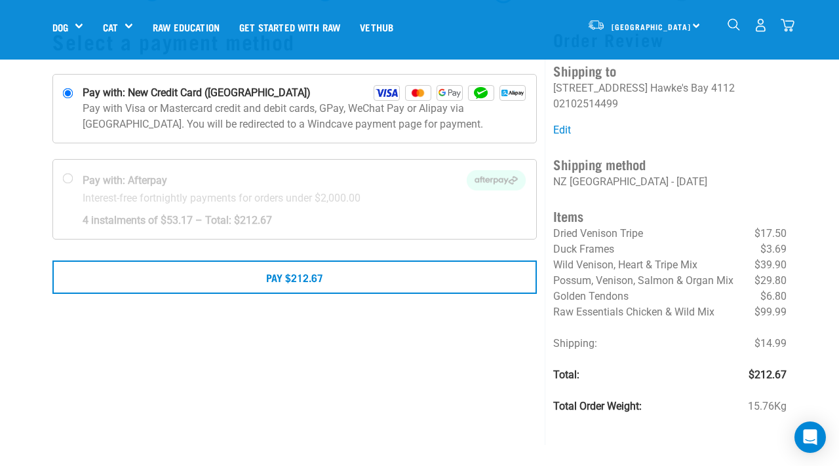
scroll to position [75, 0]
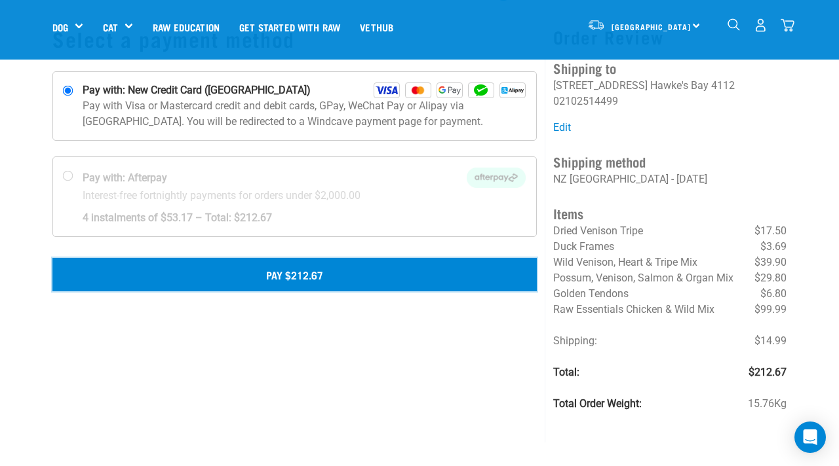
click at [309, 273] on button "Pay $212.67" at bounding box center [294, 274] width 484 height 33
